Goal: Navigation & Orientation: Understand site structure

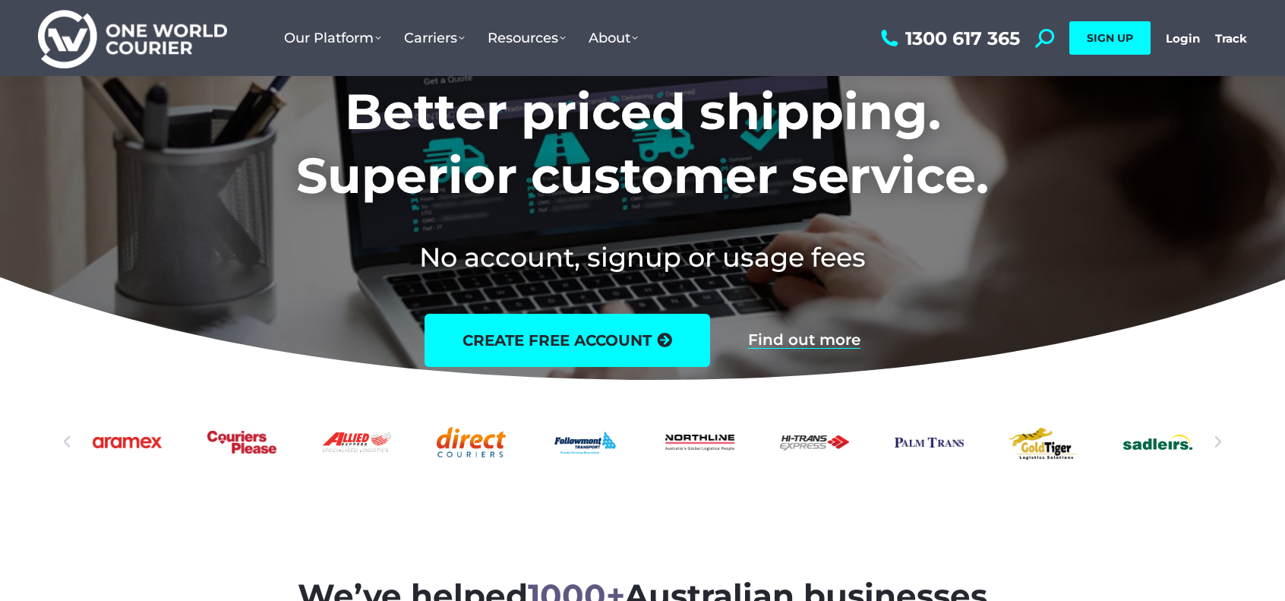
scroll to position [76, 0]
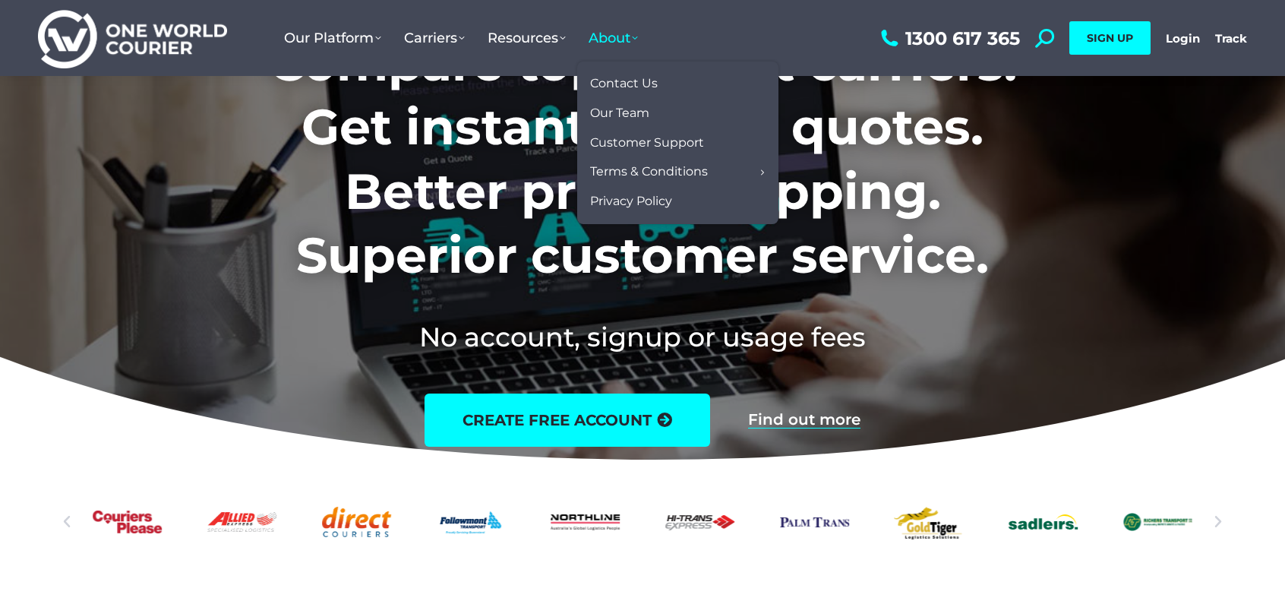
click at [634, 43] on span "About" at bounding box center [613, 38] width 49 height 17
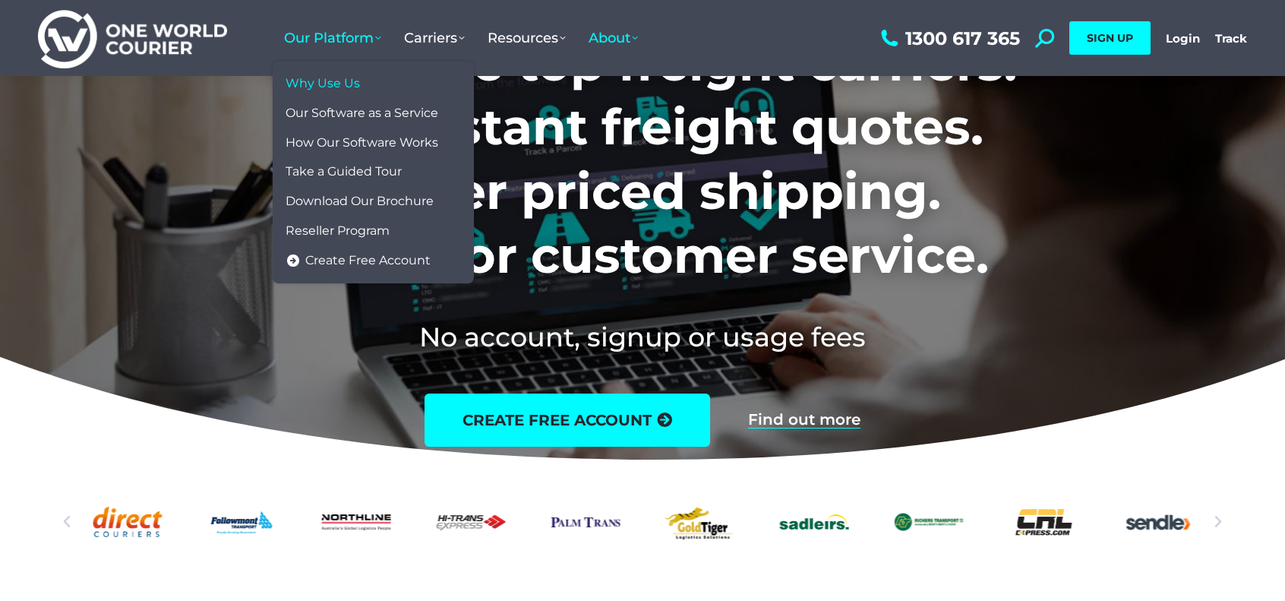
click at [347, 83] on span "Why Use Us" at bounding box center [323, 84] width 74 height 16
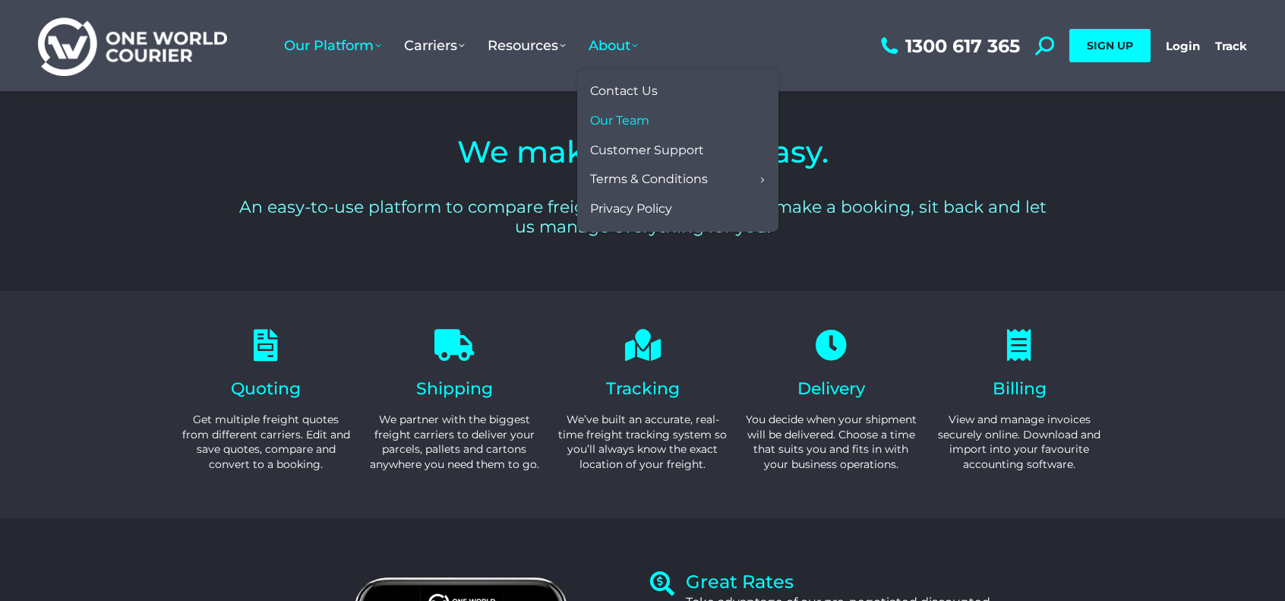
click at [631, 124] on span "Our Team" at bounding box center [619, 121] width 59 height 16
